Goal: Task Accomplishment & Management: Use online tool/utility

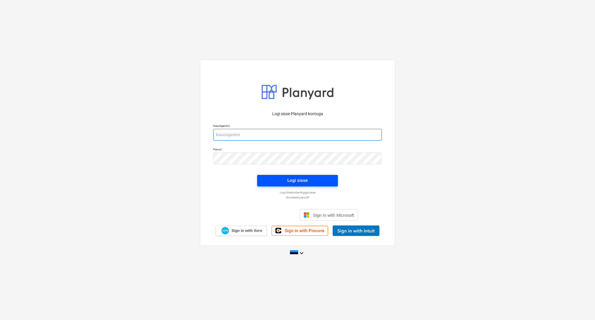
type input "[PERSON_NAME][EMAIL_ADDRESS][DOMAIN_NAME]"
click at [298, 178] on div "Logi sisse" at bounding box center [297, 180] width 20 height 8
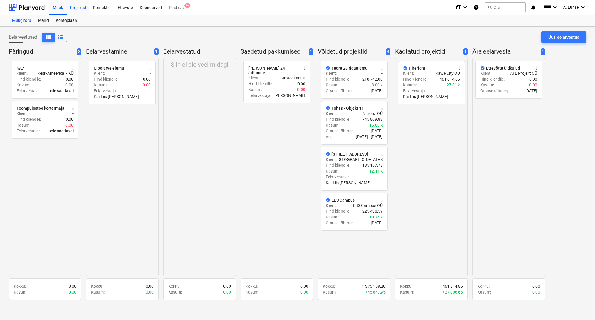
click at [88, 5] on div "Projektid" at bounding box center [78, 7] width 23 height 15
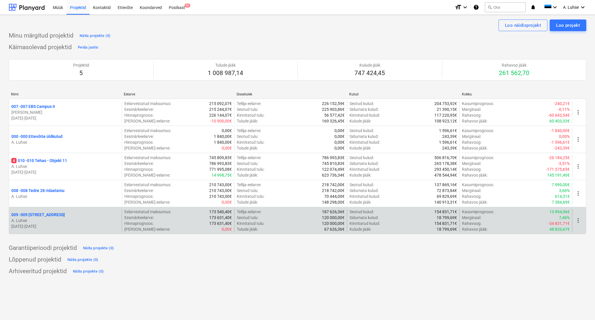
click at [52, 215] on p "009 - 009 [STREET_ADDRESS]" at bounding box center [37, 214] width 53 height 6
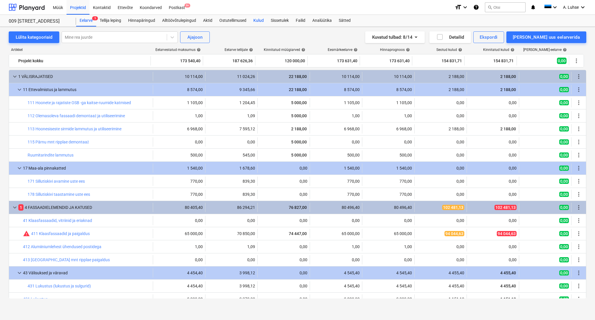
click at [261, 21] on div "Kulud" at bounding box center [258, 21] width 17 height 12
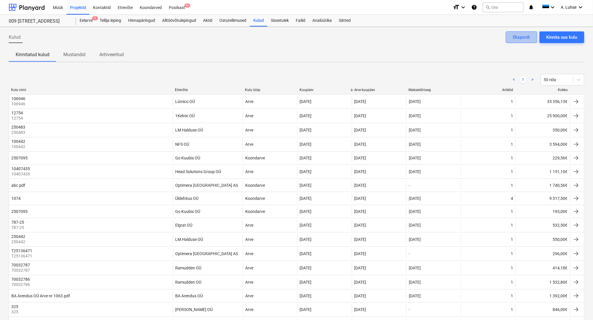
click at [511, 39] on button "Ekspordi" at bounding box center [521, 37] width 31 height 12
